Goal: Information Seeking & Learning: Compare options

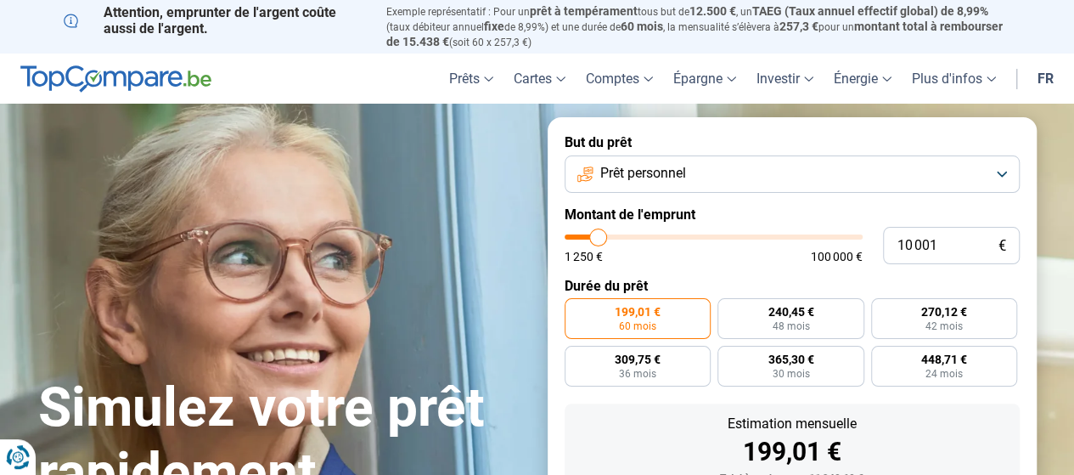
type input "34 500"
type input "34500"
click at [668, 239] on input "range" at bounding box center [714, 236] width 298 height 5
radio input "false"
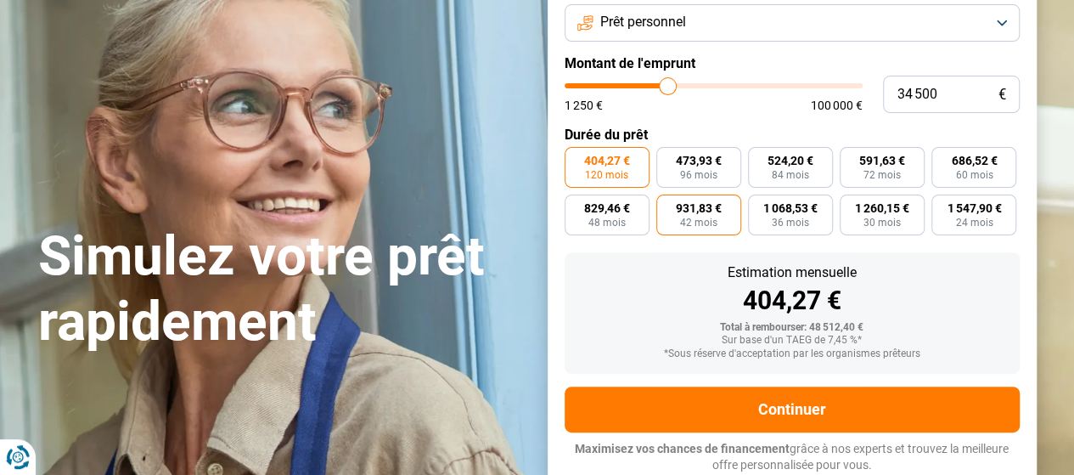
scroll to position [152, 0]
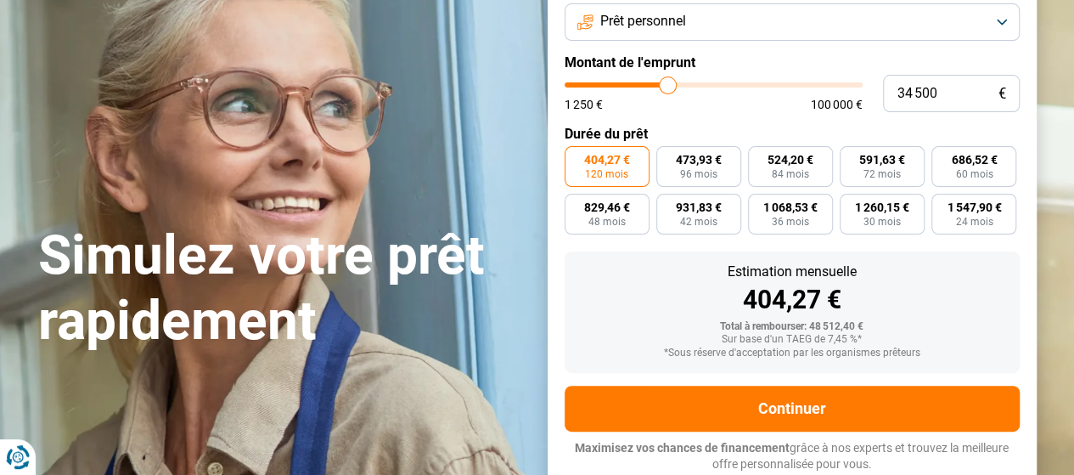
type input "35 000"
type input "35000"
type input "34 500"
type input "34500"
type input "33 750"
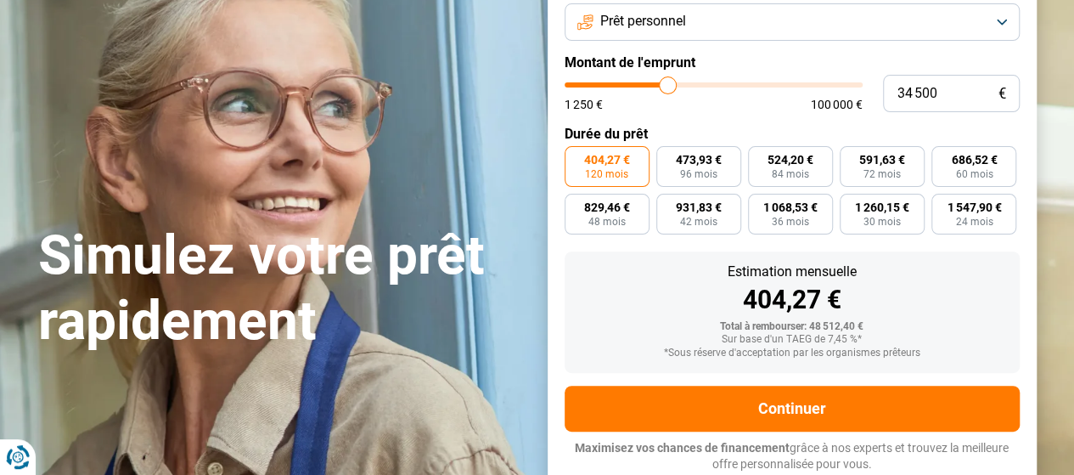
type input "33750"
type input "33 000"
type input "33000"
type input "31 750"
type input "31750"
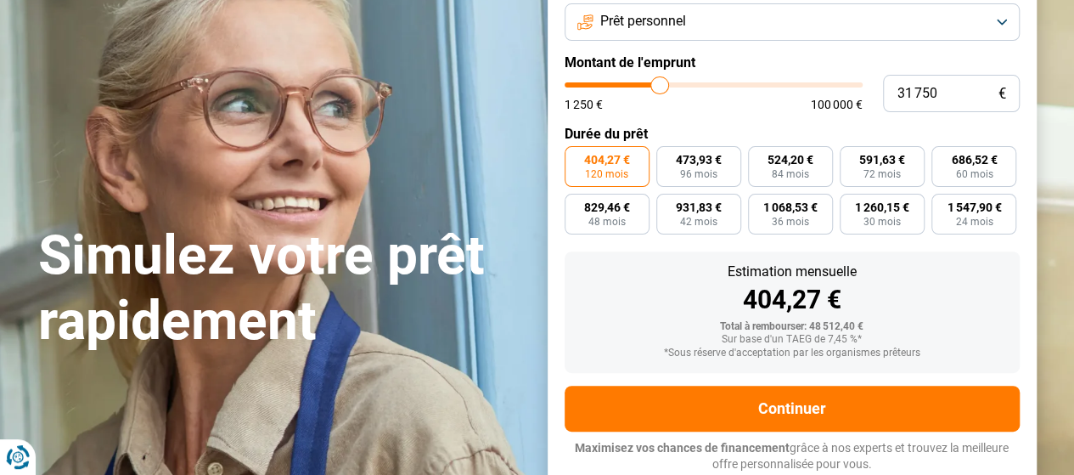
type input "30 250"
type input "30250"
type input "28 500"
type input "28500"
type input "26 500"
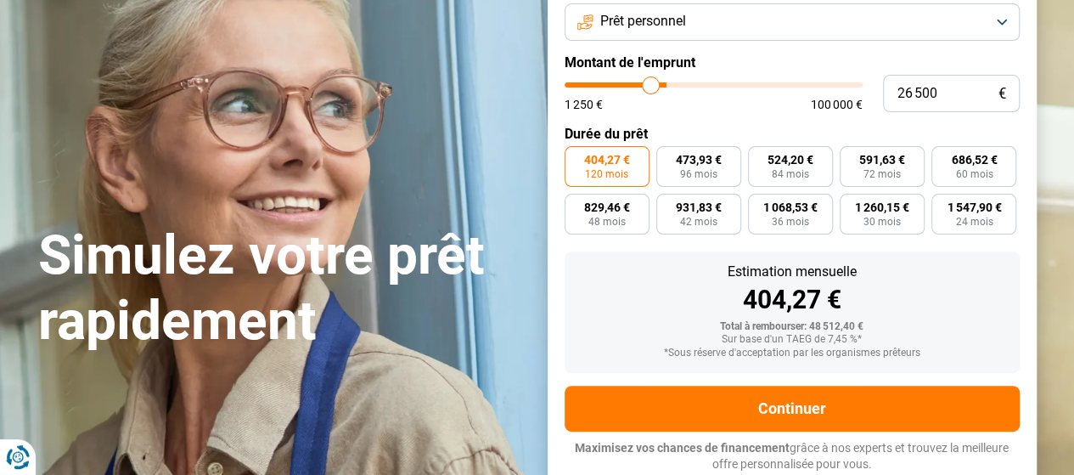
type input "26500"
type input "25 000"
type input "25000"
type input "24 000"
type input "24000"
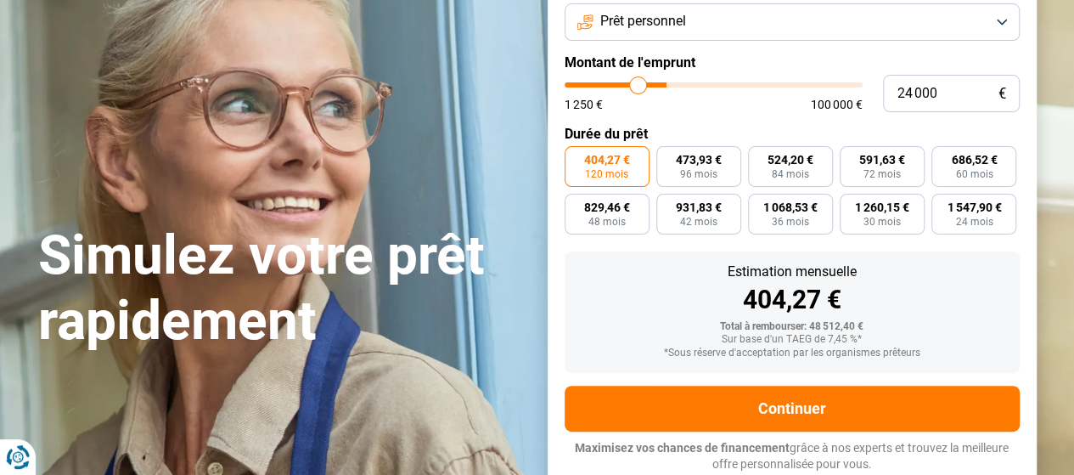
type input "23 250"
type input "23250"
type input "22 500"
type input "22500"
type input "21 750"
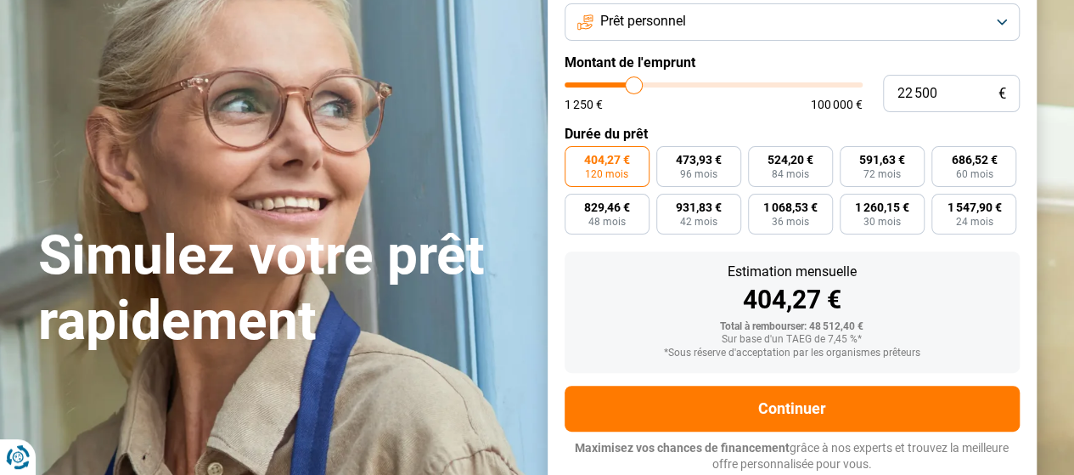
type input "21750"
type input "21 500"
type input "21500"
type input "21 250"
type input "21250"
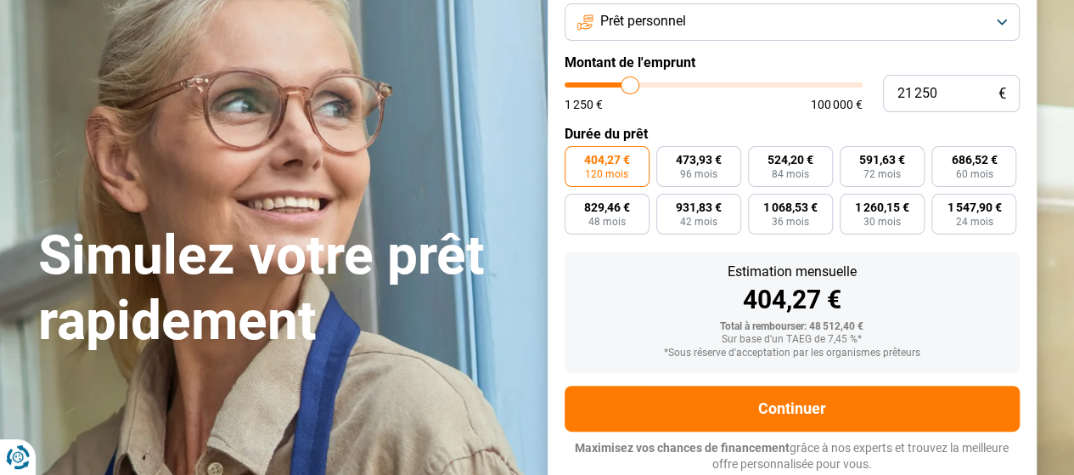
type input "21 000"
type input "21000"
type input "20 750"
type input "20750"
type input "20 500"
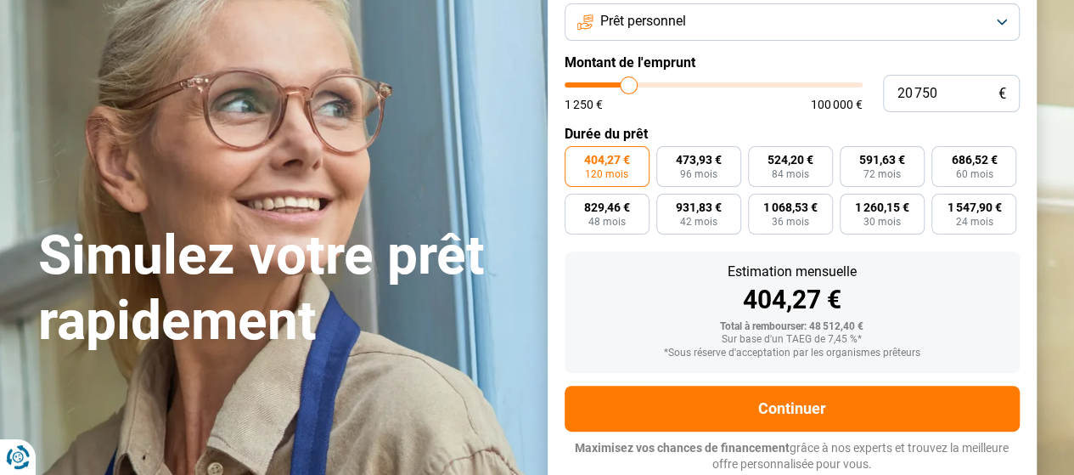
type input "20500"
type input "20 250"
type input "20250"
type input "19 750"
type input "19750"
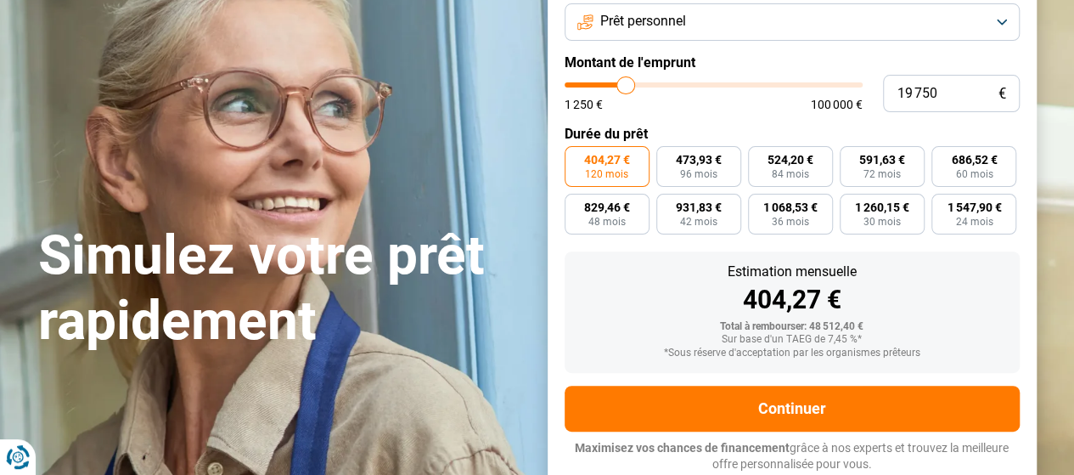
type input "19 000"
type input "19000"
type input "18 500"
type input "18500"
type input "18 250"
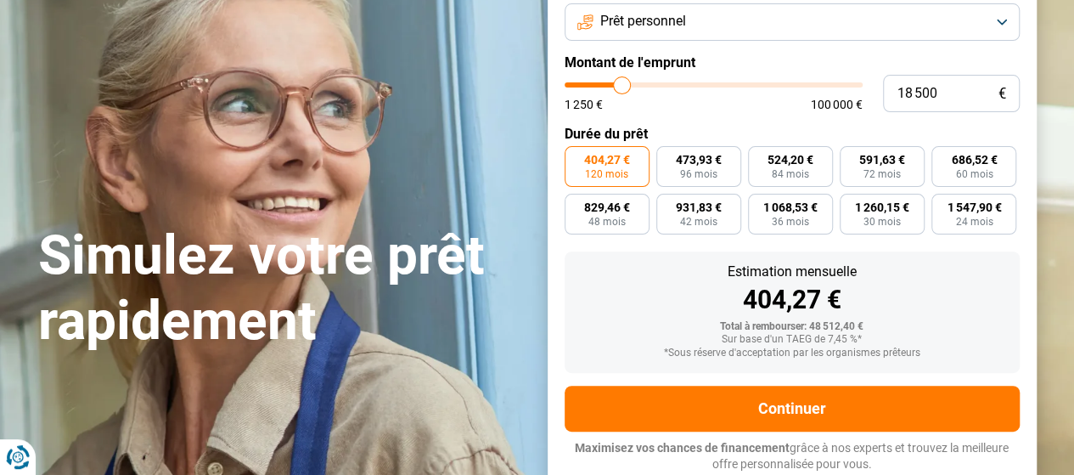
type input "18250"
type input "18 000"
type input "18000"
type input "17 000"
type input "17000"
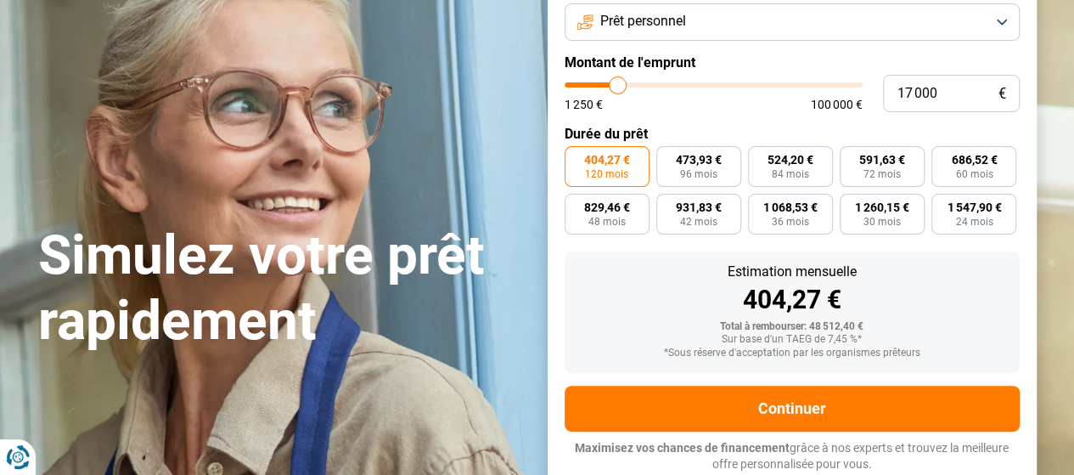
type input "16 250"
type input "16250"
type input "15 750"
type input "15750"
type input "15 500"
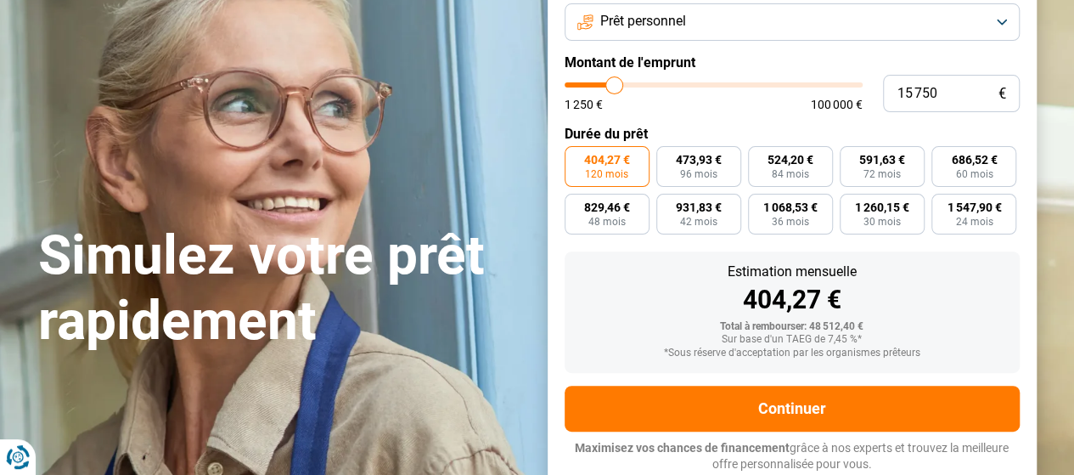
type input "15500"
type input "15 250"
type input "15250"
type input "14 750"
type input "14750"
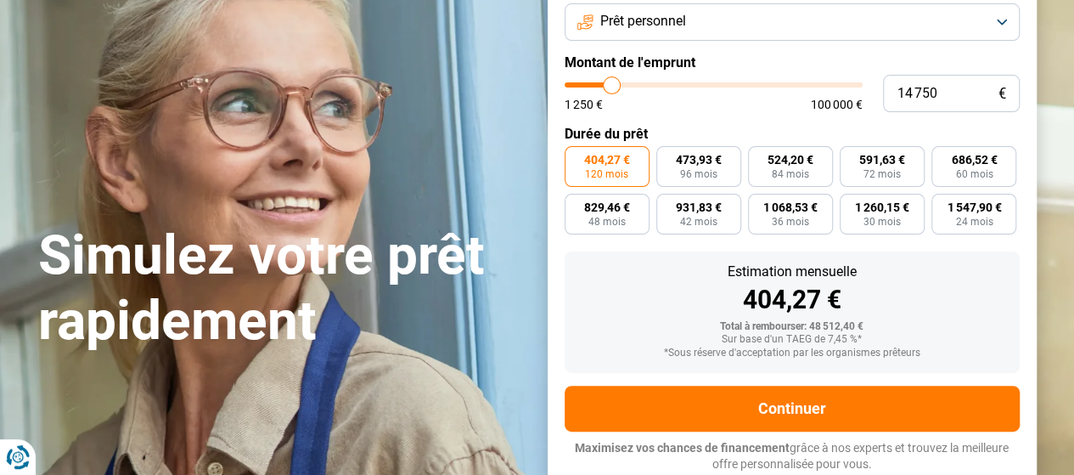
type input "13 750"
type input "13750"
type input "13 000"
type input "13000"
type input "12 750"
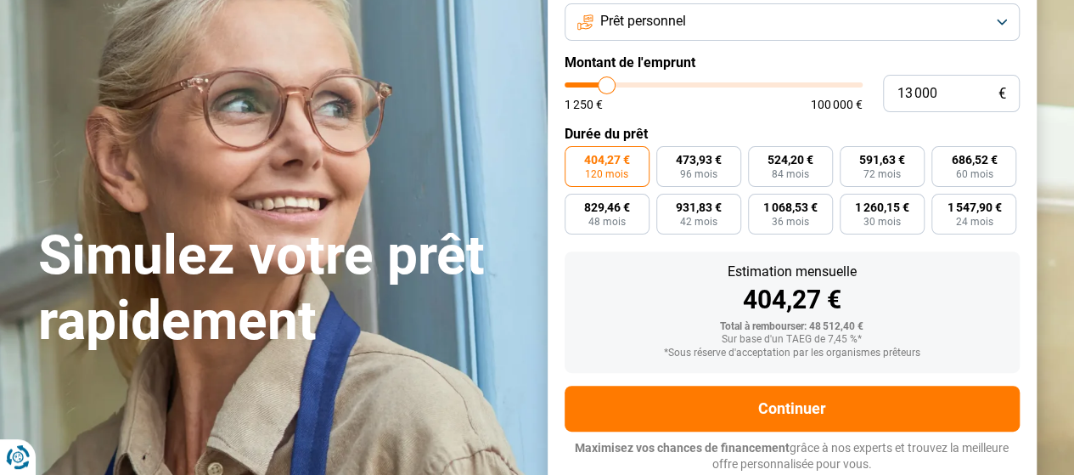
type input "12750"
type input "12 250"
type input "12250"
type input "11 750"
type input "11750"
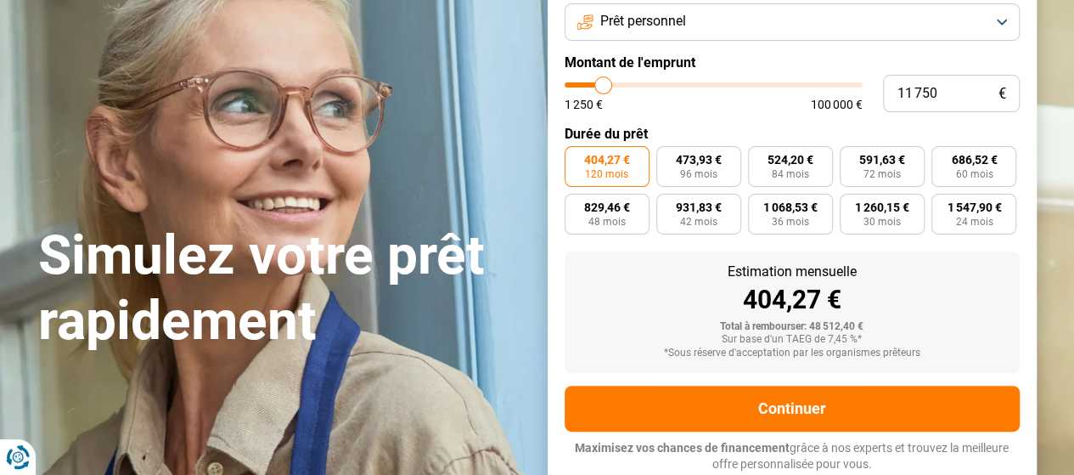
type input "11 500"
type input "11500"
type input "11 250"
type input "11250"
type input "11 000"
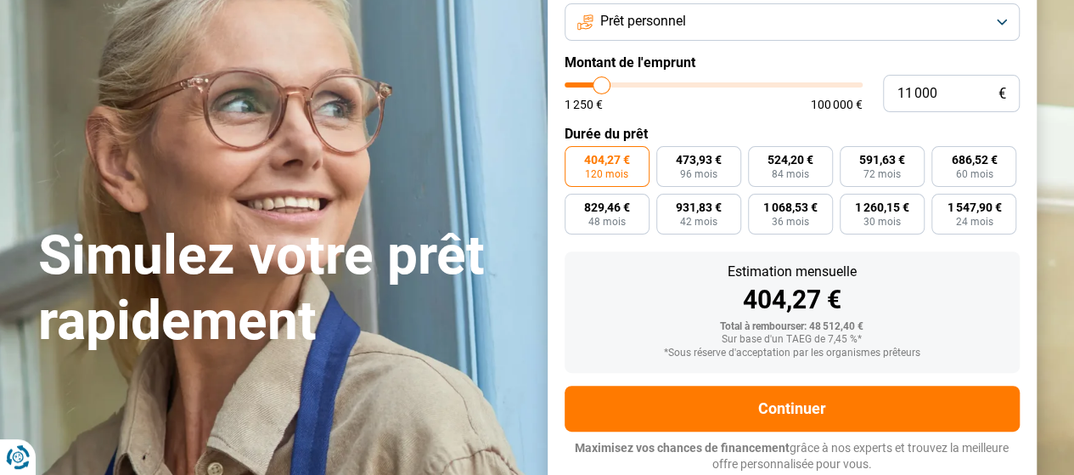
type input "11000"
type input "10 500"
type input "10500"
type input "10 250"
type input "10250"
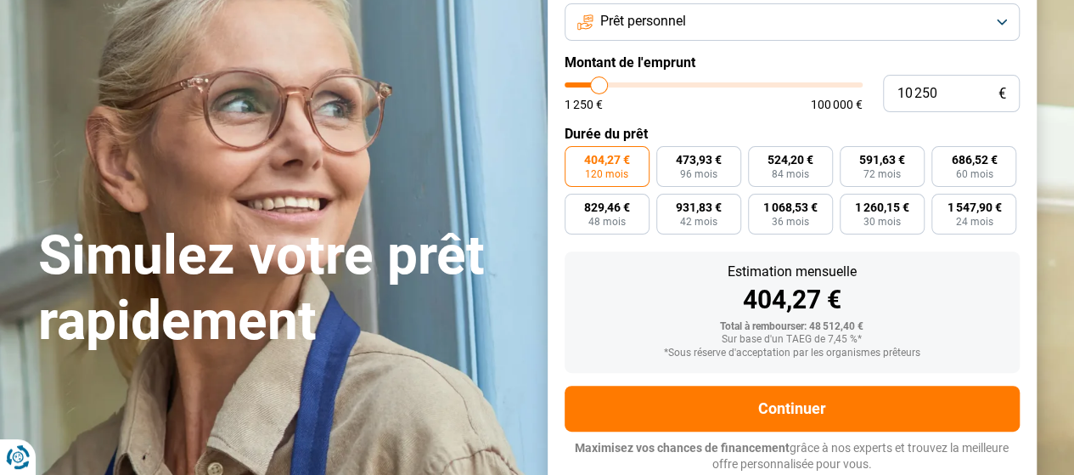
type input "9 750"
type input "9750"
type input "9 000"
type input "9000"
type input "8 500"
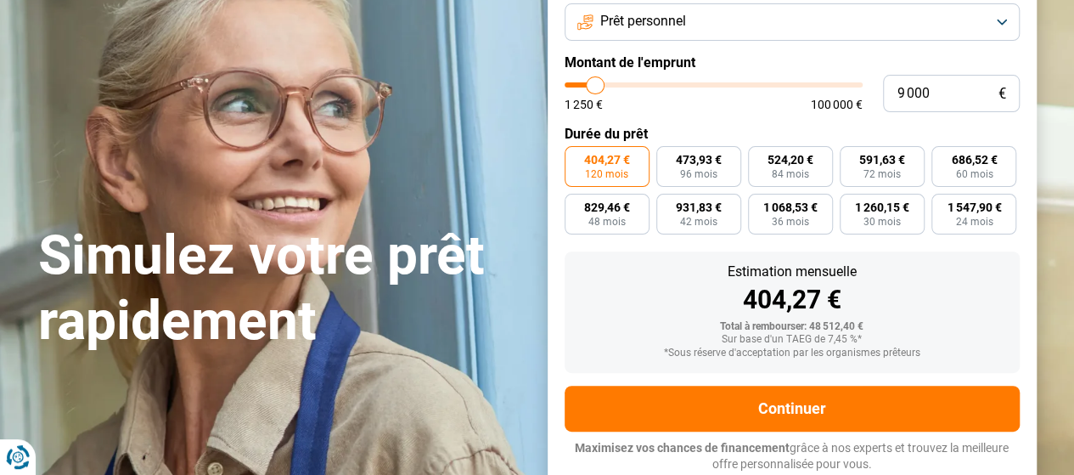
type input "8500"
type input "8 250"
type input "8250"
type input "8 000"
type input "8000"
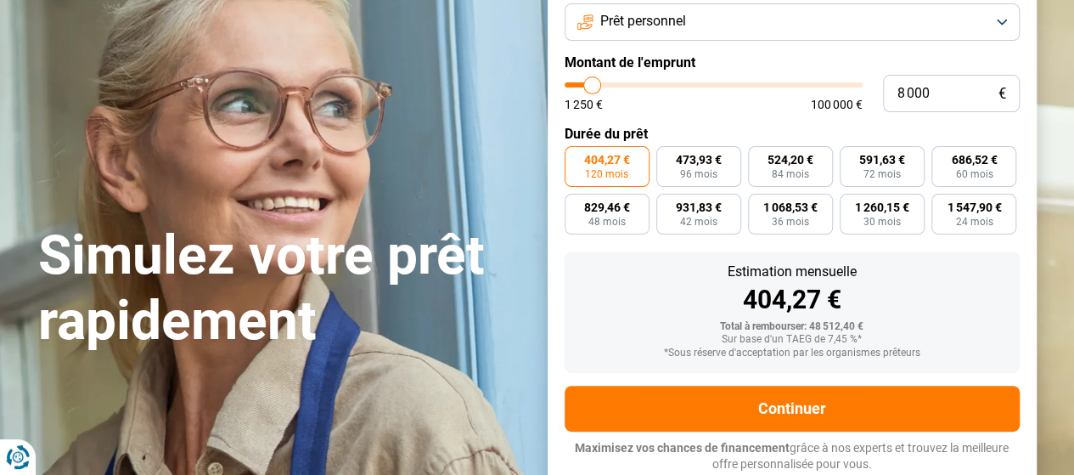
type input "7 500"
type input "7500"
type input "7 250"
type input "7250"
type input "6 750"
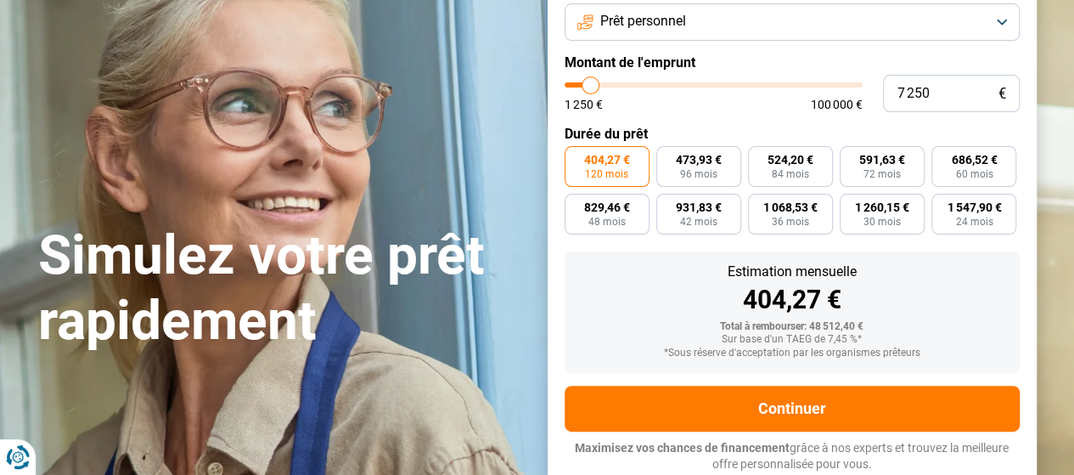
type input "6750"
type input "6 250"
drag, startPoint x: 669, startPoint y: 85, endPoint x: 588, endPoint y: 94, distance: 82.1
type input "6250"
click at [588, 87] on input "range" at bounding box center [714, 84] width 298 height 5
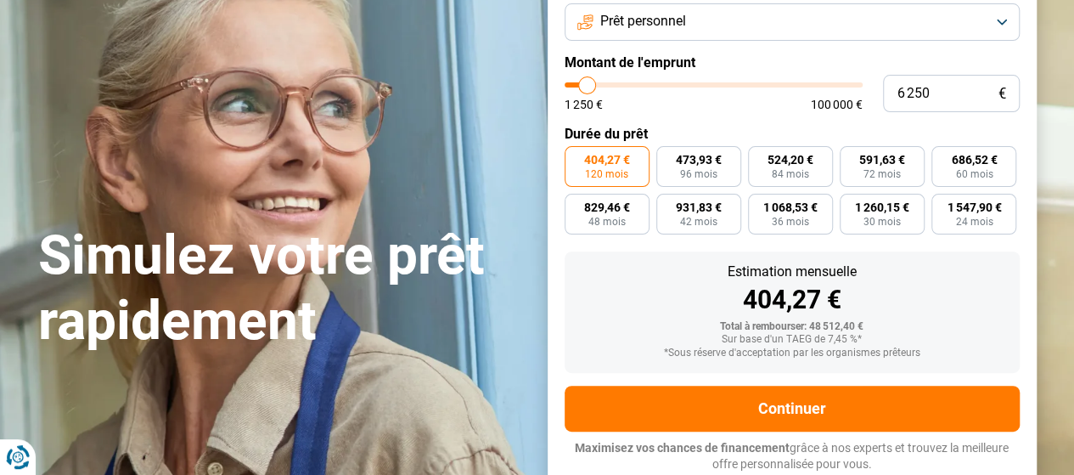
radio input "true"
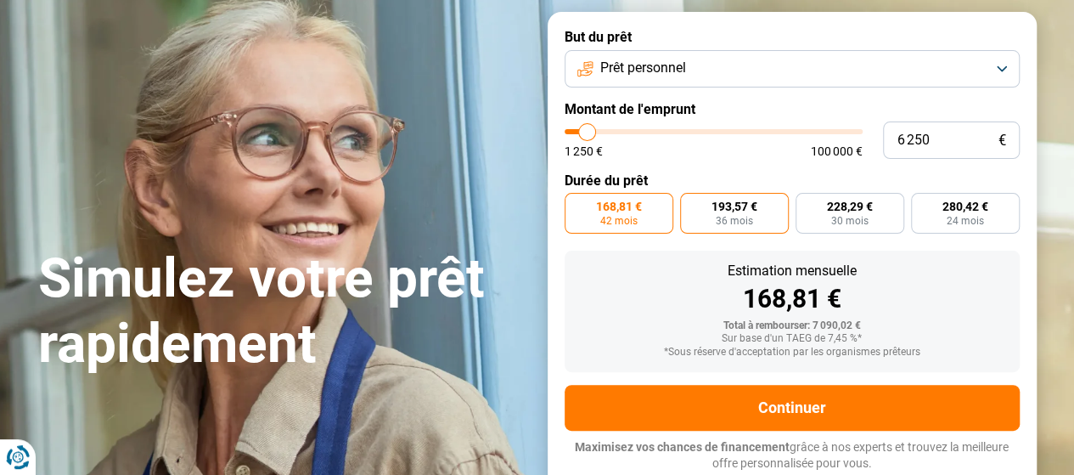
scroll to position [104, 0]
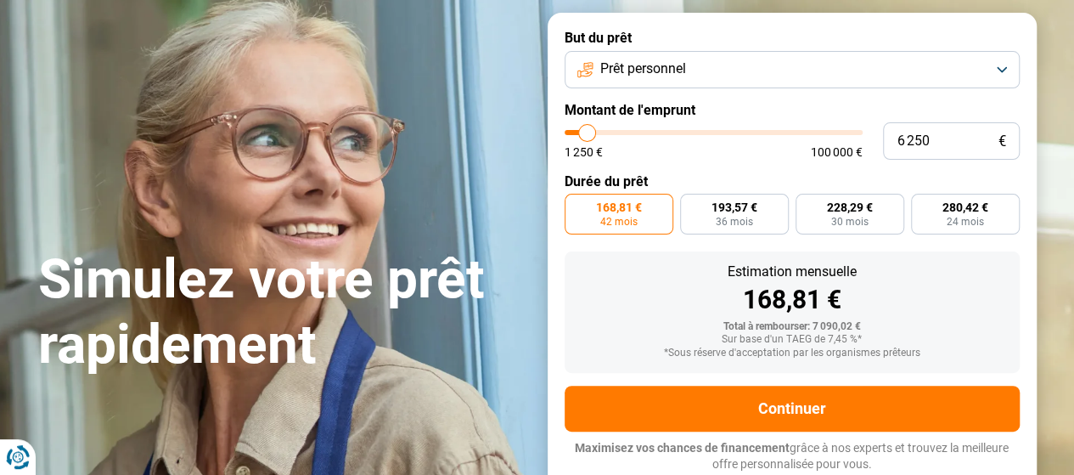
type input "2 000"
type input "2000"
click at [575, 134] on input "range" at bounding box center [714, 132] width 298 height 5
radio input "true"
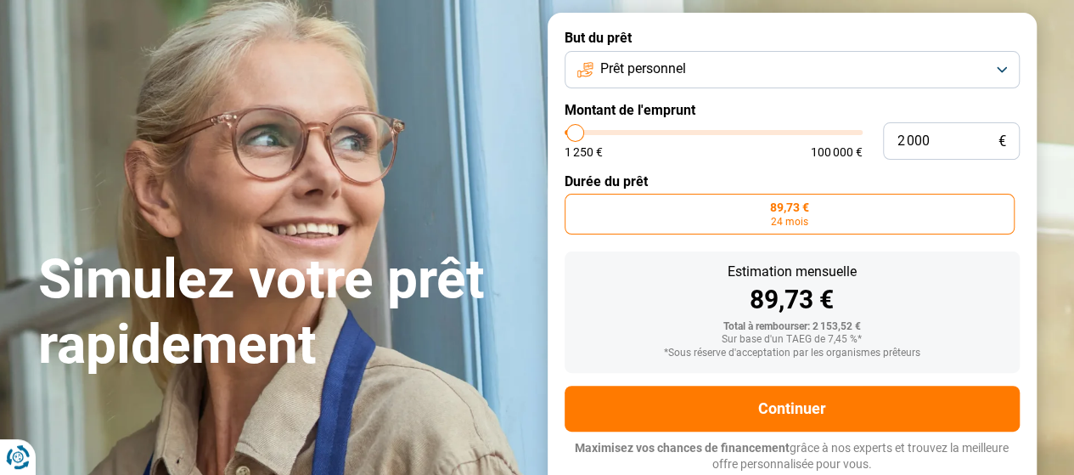
type input "11 750"
type input "11750"
click at [603, 132] on input "range" at bounding box center [714, 132] width 298 height 5
radio input "false"
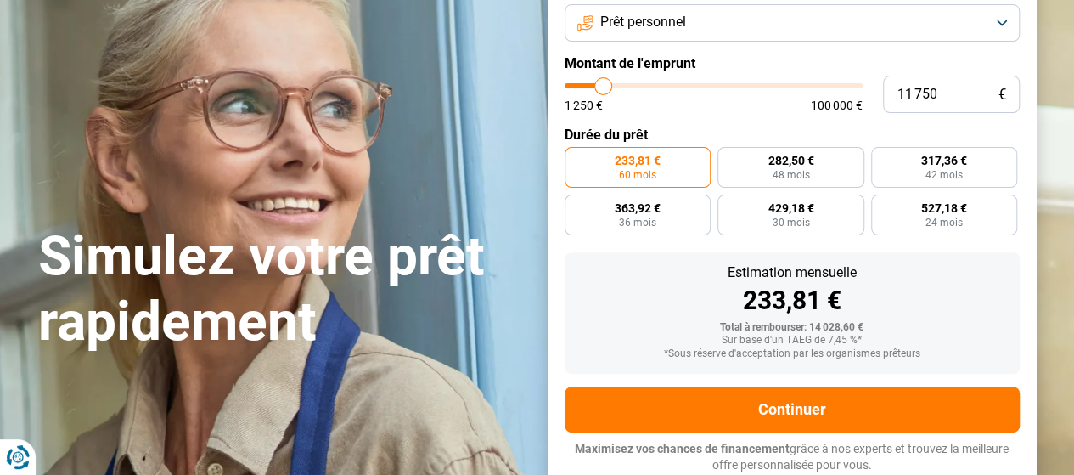
scroll to position [152, 0]
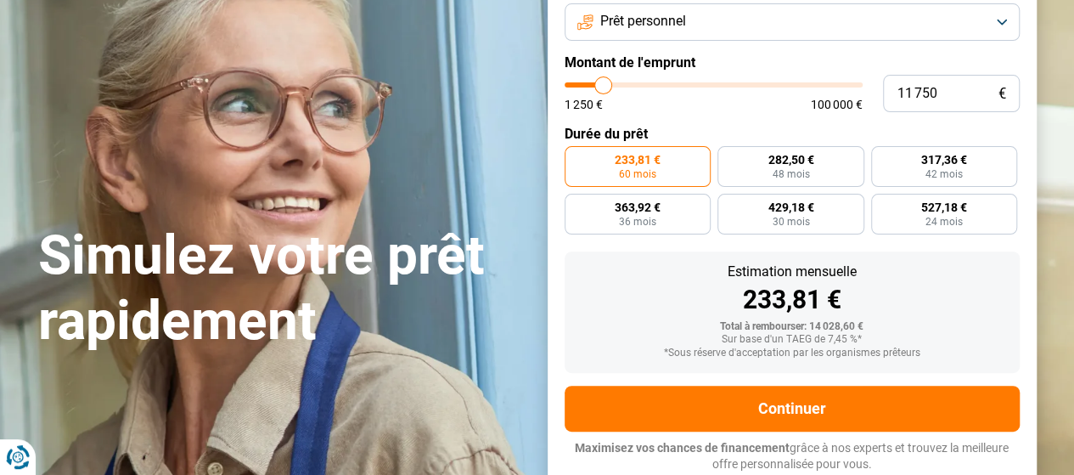
click at [579, 135] on label "Durée du prêt" at bounding box center [792, 134] width 455 height 16
type input "6 250"
type input "6250"
click at [587, 85] on input "range" at bounding box center [714, 84] width 298 height 5
radio input "true"
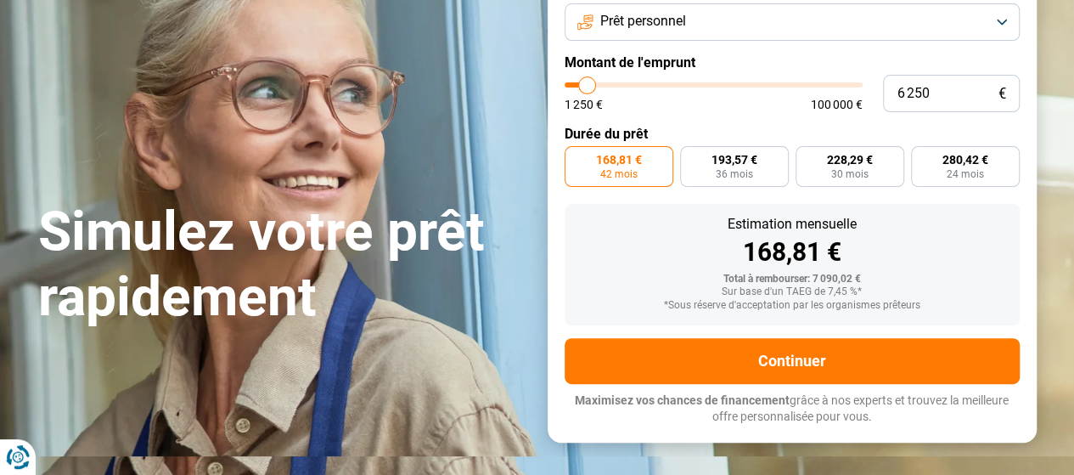
scroll to position [104, 0]
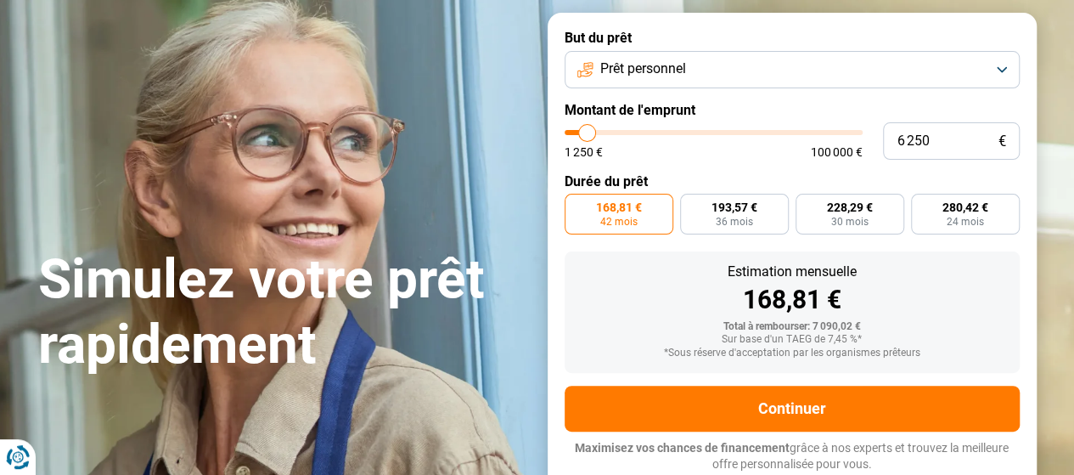
type input "1 250"
type input "1250"
click at [573, 130] on input "range" at bounding box center [714, 132] width 298 height 5
radio input "true"
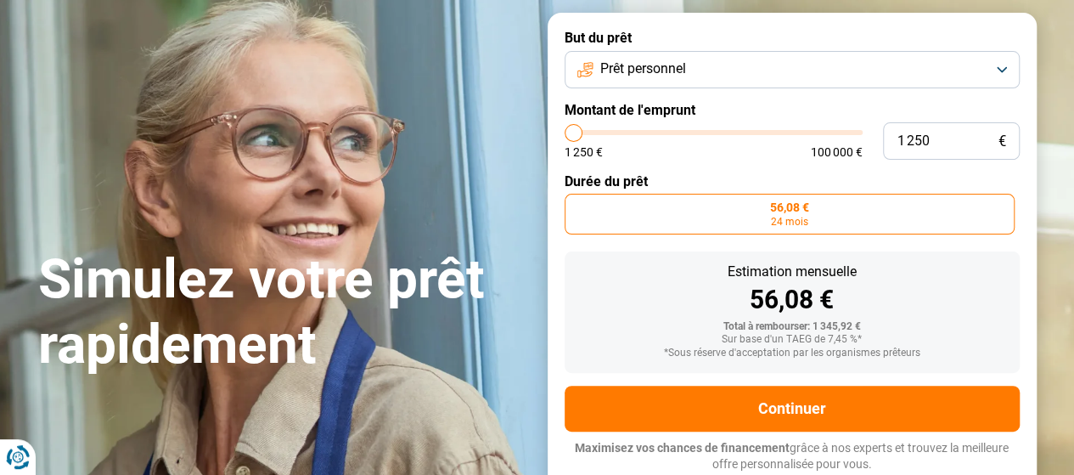
type input "5 250"
type input "5250"
type input "5 750"
type input "5750"
type input "6 250"
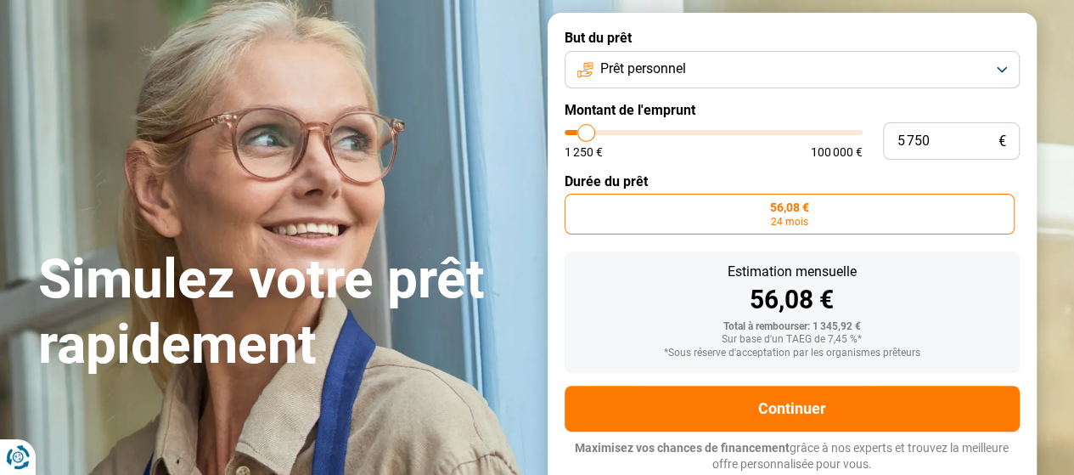
type input "6250"
type input "7 250"
type input "7250"
type input "7 750"
type input "7750"
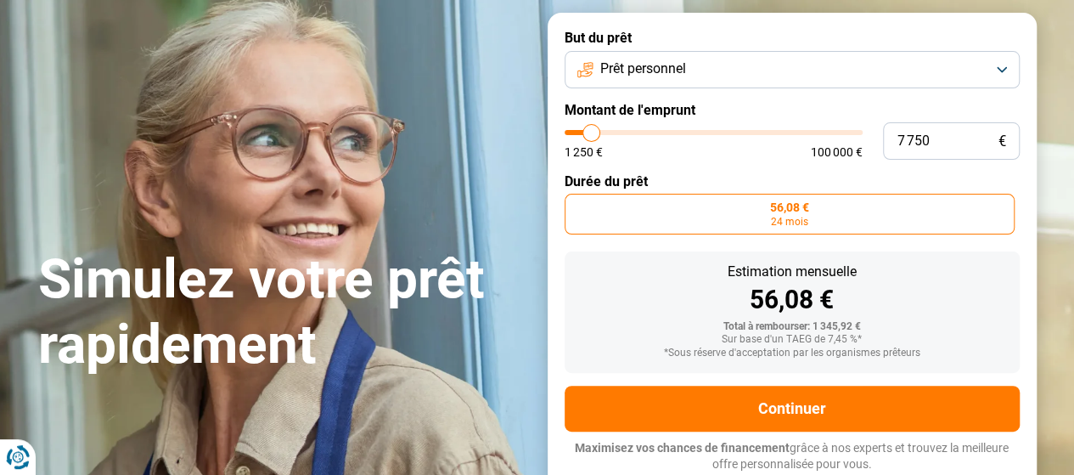
click at [592, 130] on input "range" at bounding box center [714, 132] width 298 height 5
radio input "false"
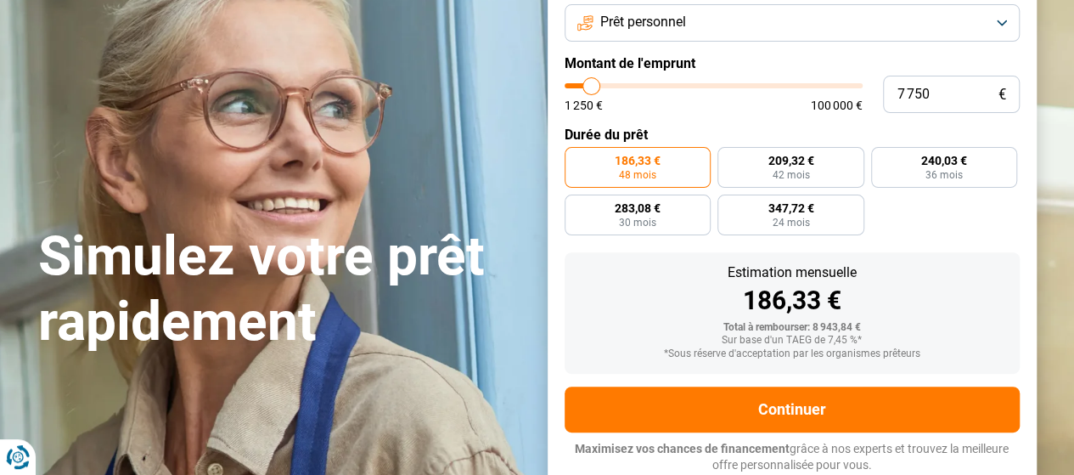
scroll to position [152, 0]
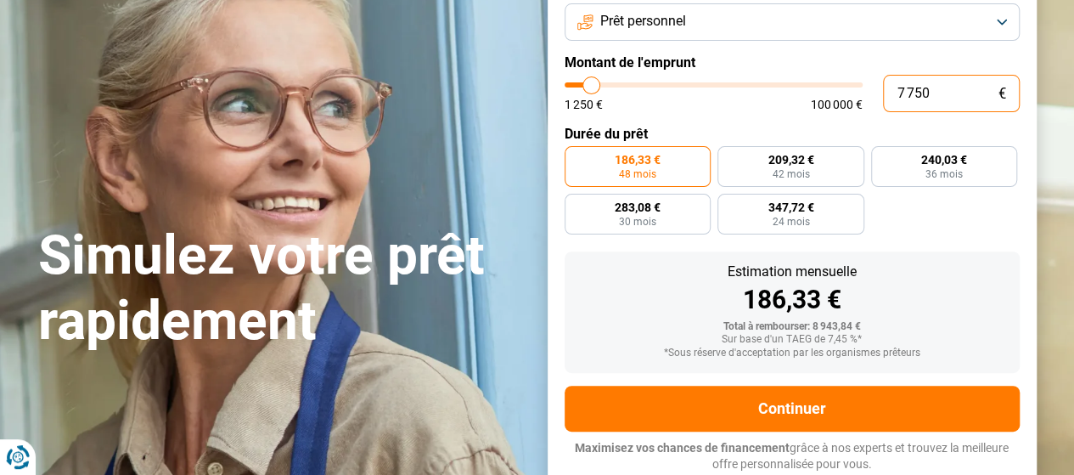
click at [933, 94] on input "7 750" at bounding box center [951, 93] width 137 height 37
type input "775"
type input "1250"
type input "77"
type input "1250"
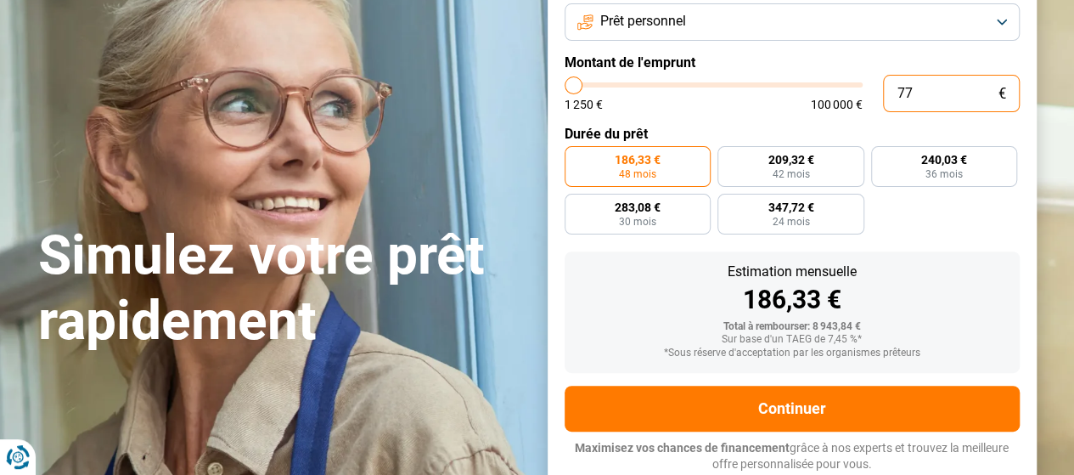
type input "7"
type input "1250"
type input "0"
type input "1250"
type input "6"
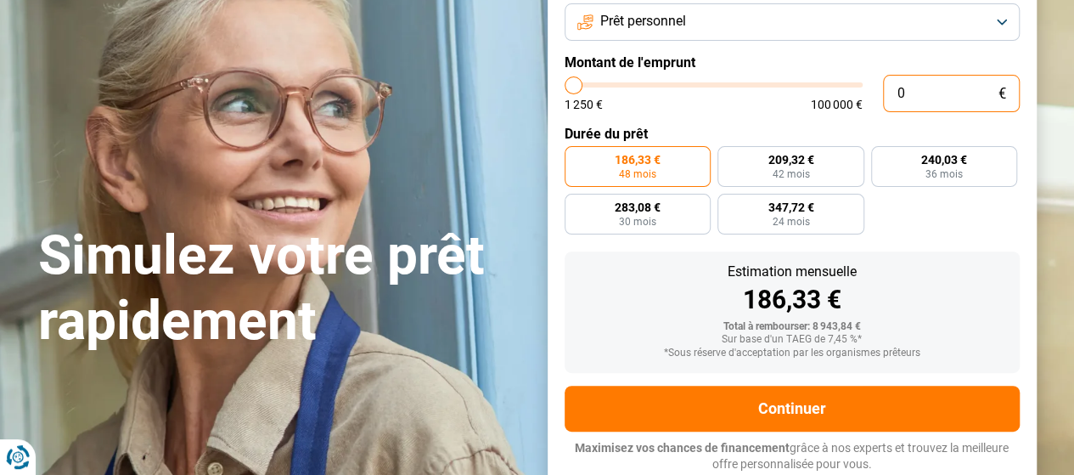
type input "1250"
type input "60"
type input "1250"
type input "600"
type input "1250"
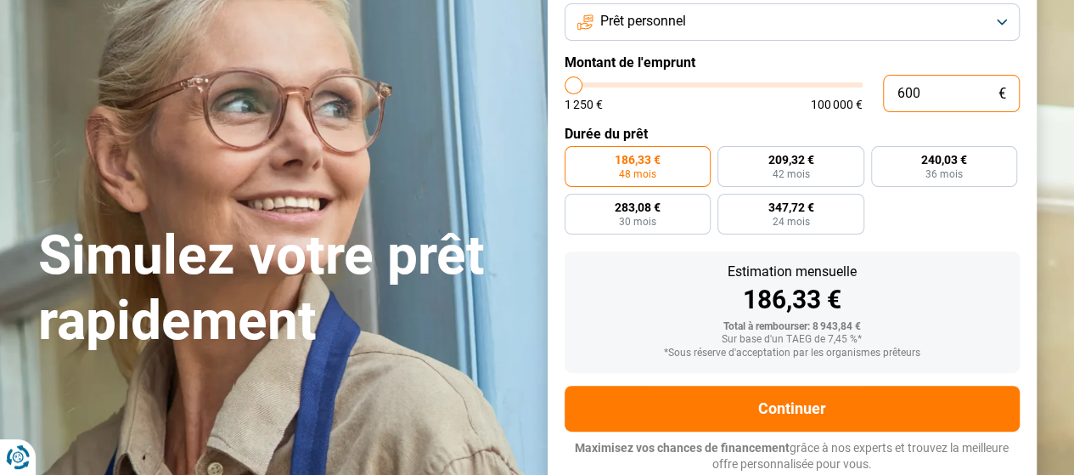
type input "6 000"
type input "6000"
radio input "true"
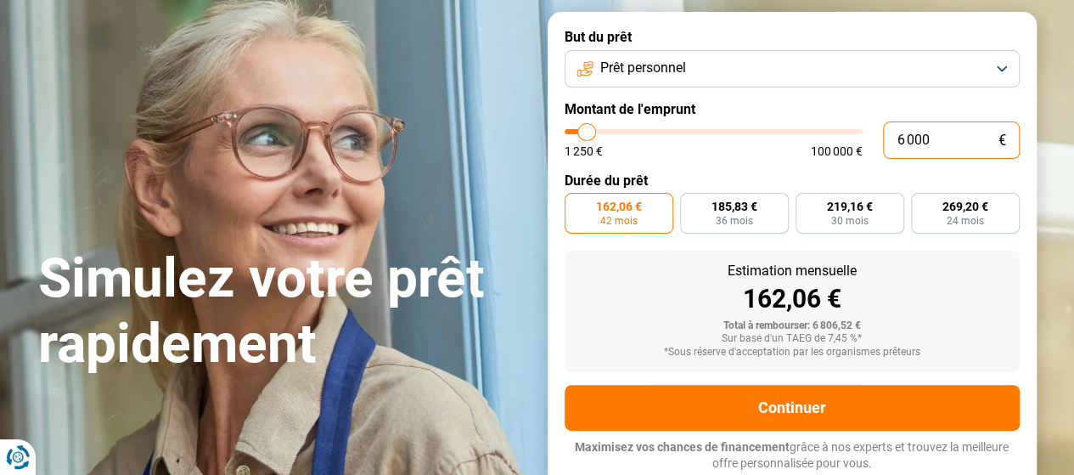
scroll to position [104, 0]
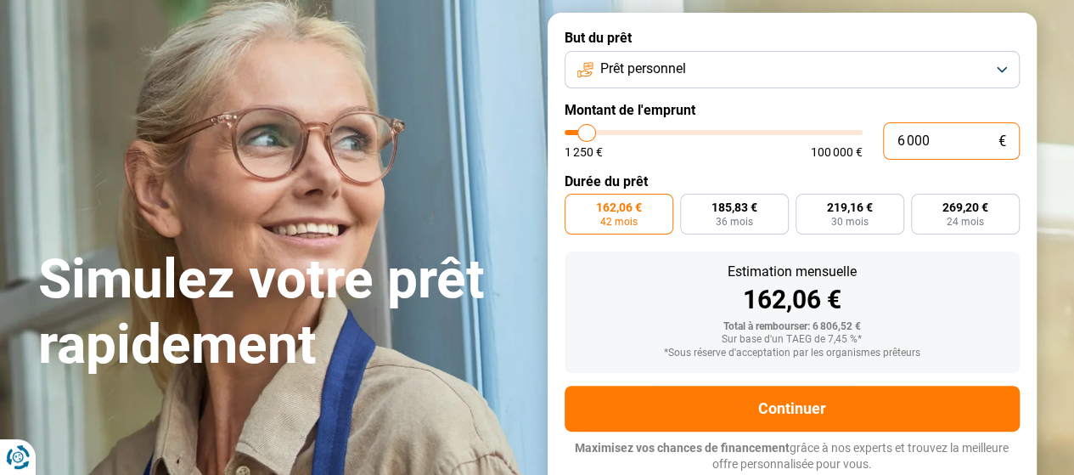
type input "600"
type input "1250"
type input "60"
type input "1250"
type input "6"
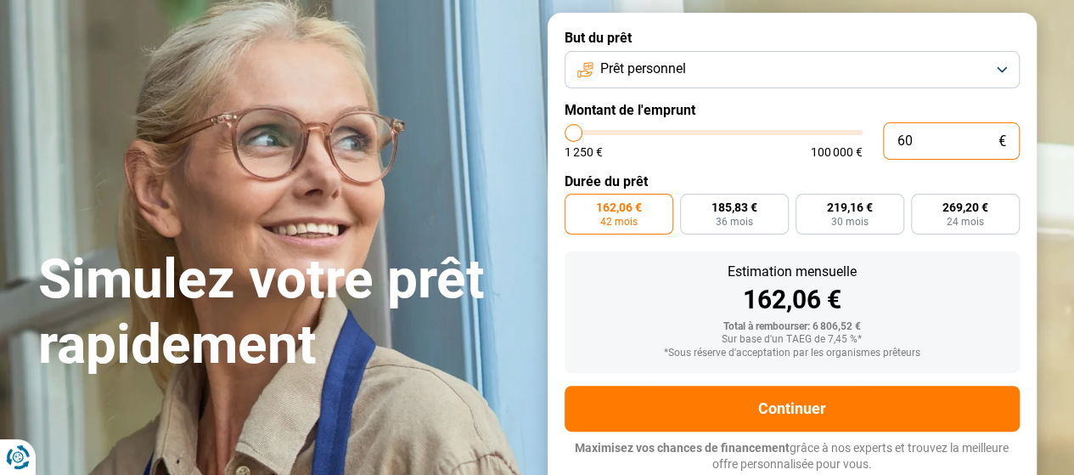
type input "1250"
type input "0"
type input "1250"
type input "5"
type input "1250"
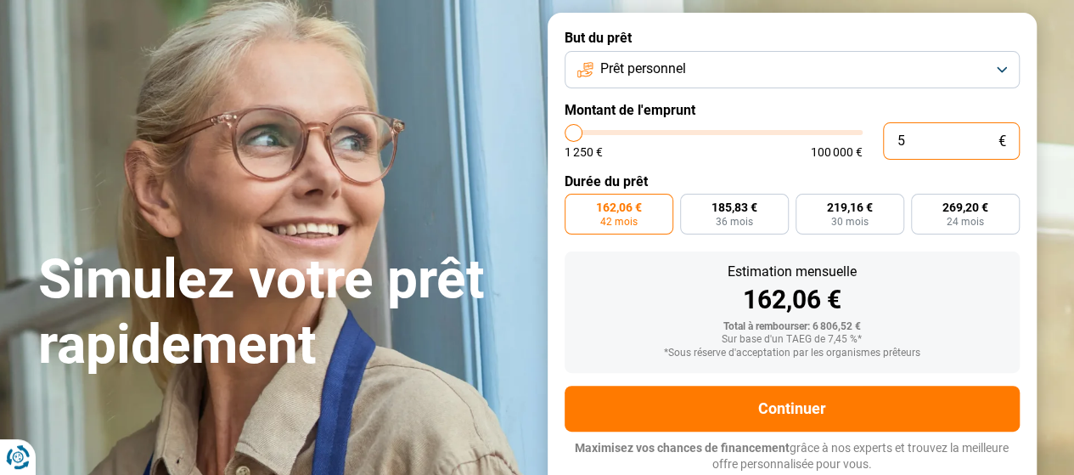
type input "50"
type input "1250"
type input "500"
type input "1250"
type input "5 000"
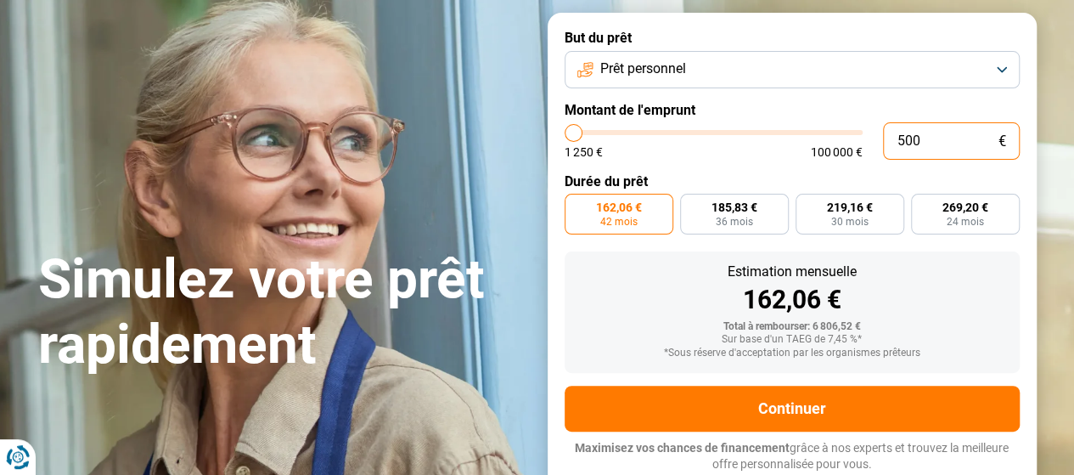
type input "5000"
radio input "true"
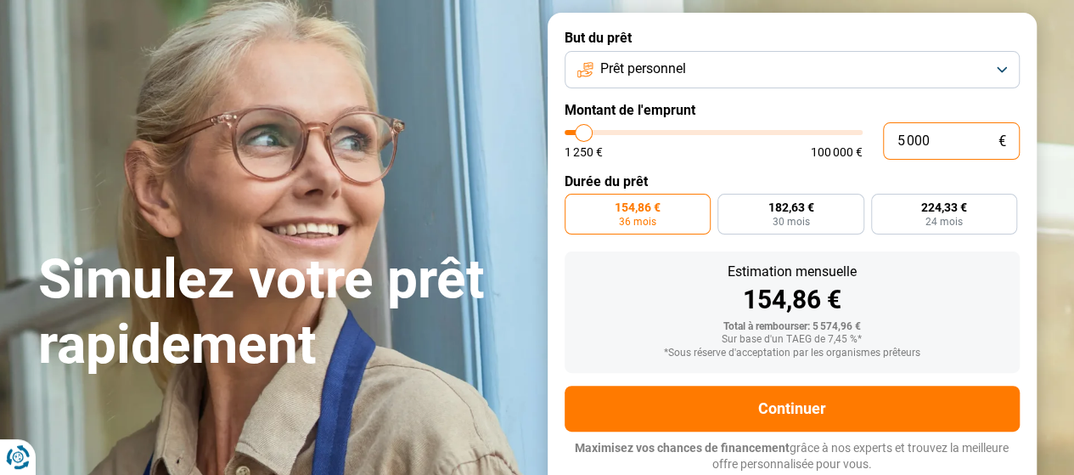
type input "5 000"
click at [656, 213] on span "154,86 €" at bounding box center [638, 207] width 46 height 12
click at [576, 205] on input "154,86 € 36 mois" at bounding box center [570, 199] width 11 height 11
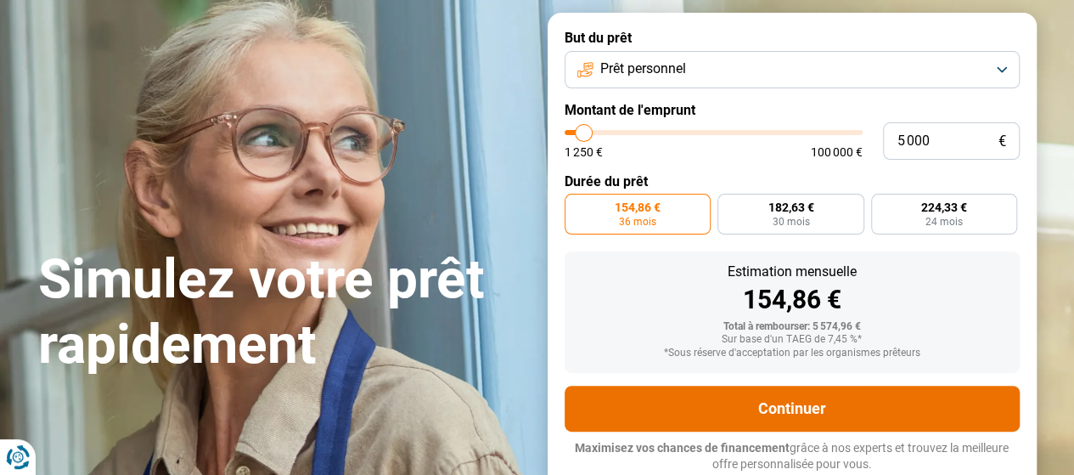
click at [800, 408] on button "Continuer" at bounding box center [792, 409] width 455 height 46
click at [812, 407] on button "Continuer" at bounding box center [792, 409] width 455 height 46
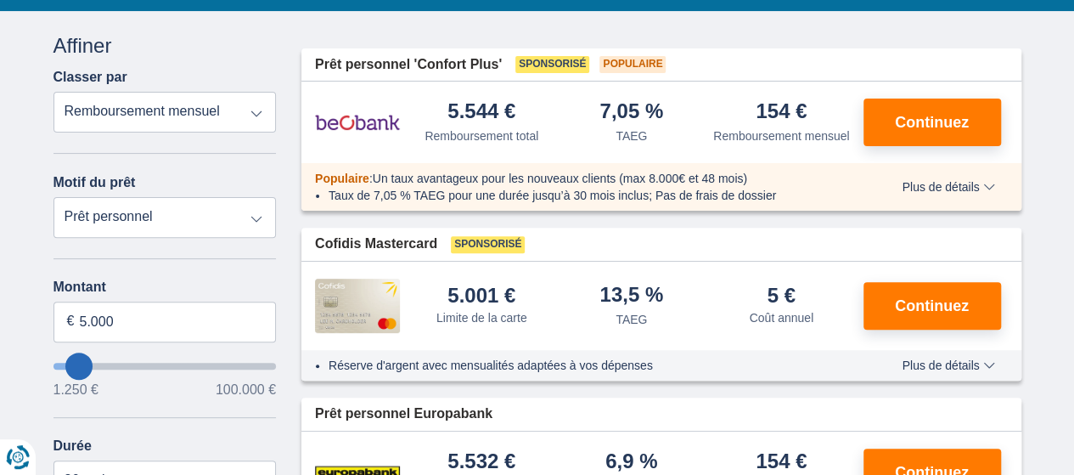
scroll to position [170, 0]
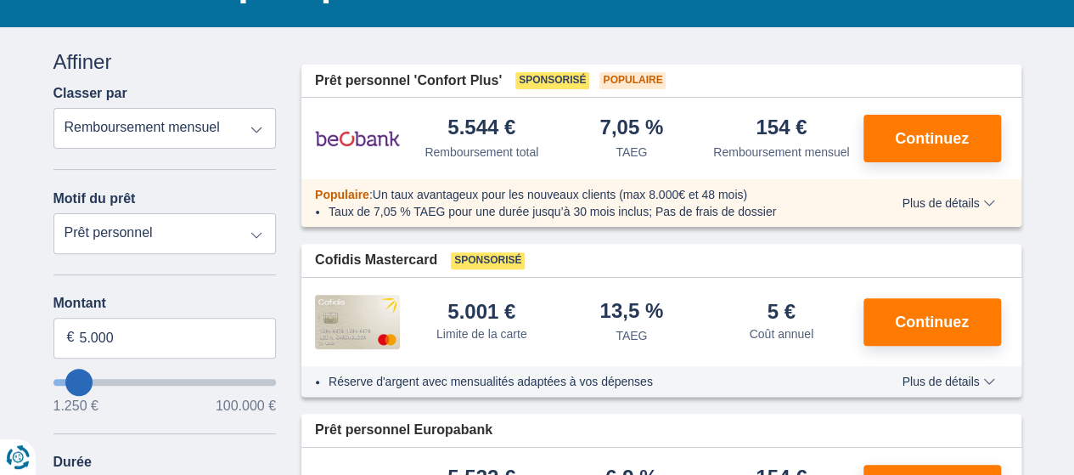
click at [258, 132] on select "Remboursement total TAEG Remboursement mensuel" at bounding box center [165, 128] width 223 height 41
click at [54, 108] on select "Remboursement total TAEG Remboursement mensuel" at bounding box center [165, 128] width 223 height 41
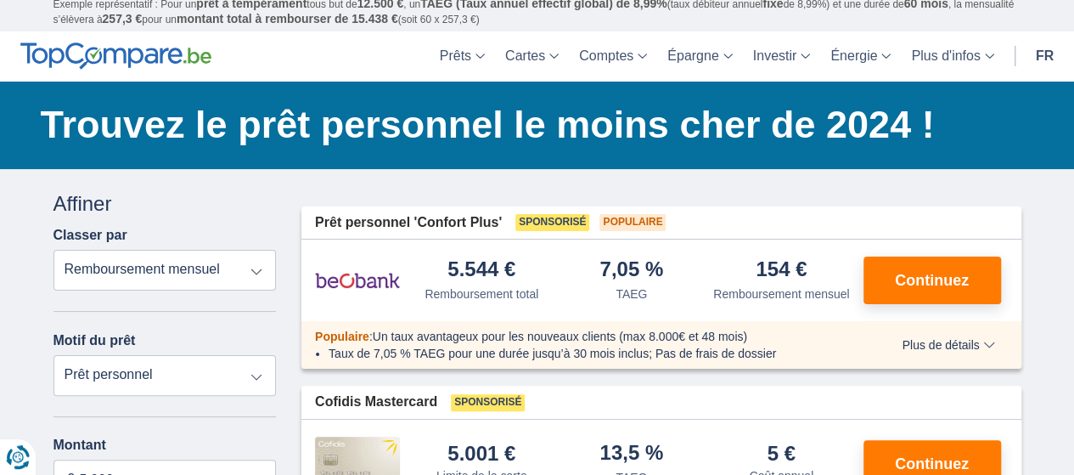
scroll to position [0, 0]
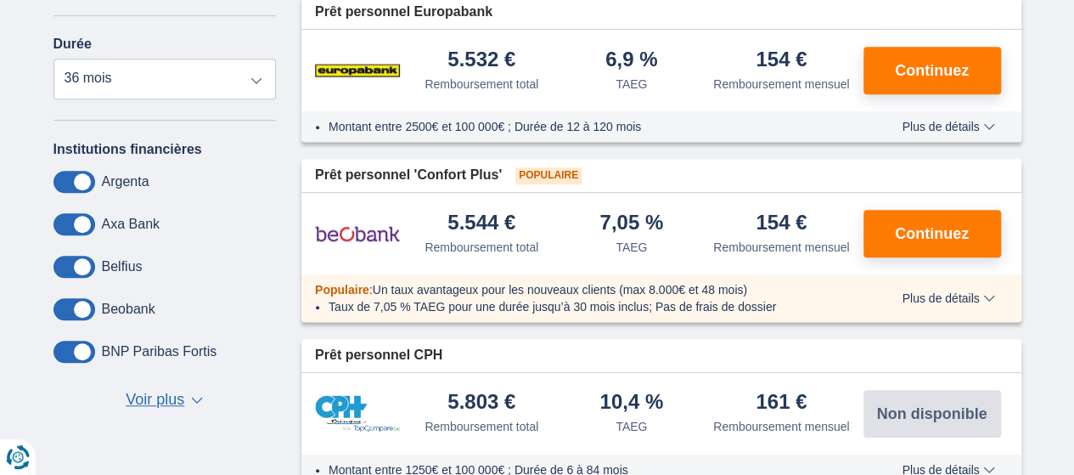
scroll to position [594, 0]
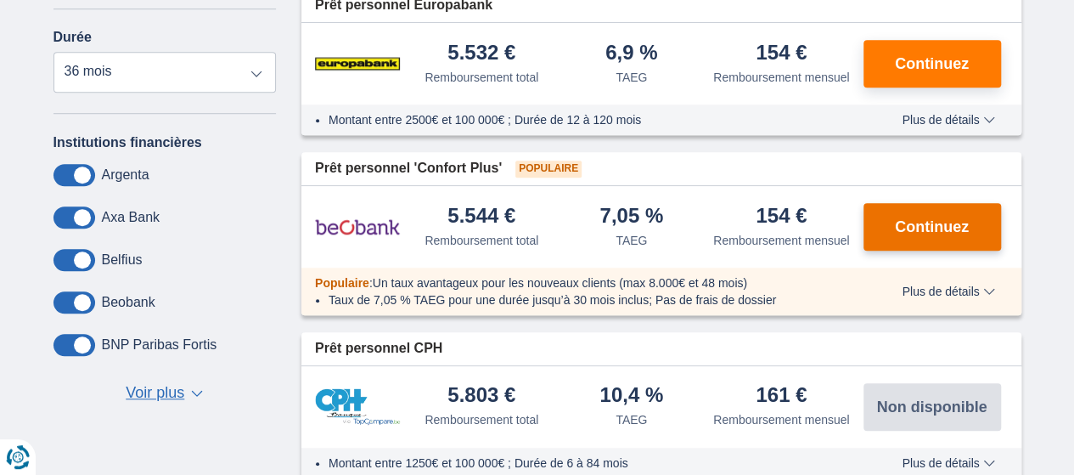
click at [939, 223] on span "Continuez" at bounding box center [932, 226] width 74 height 15
